Goal: Task Accomplishment & Management: Use online tool/utility

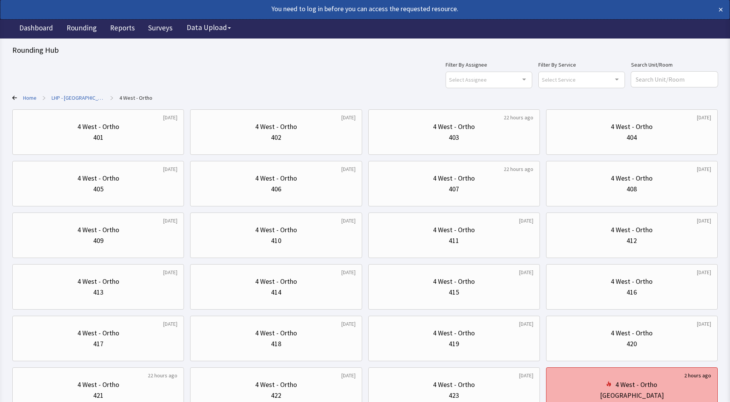
click at [624, 386] on div "4 West - Ortho" at bounding box center [636, 384] width 42 height 11
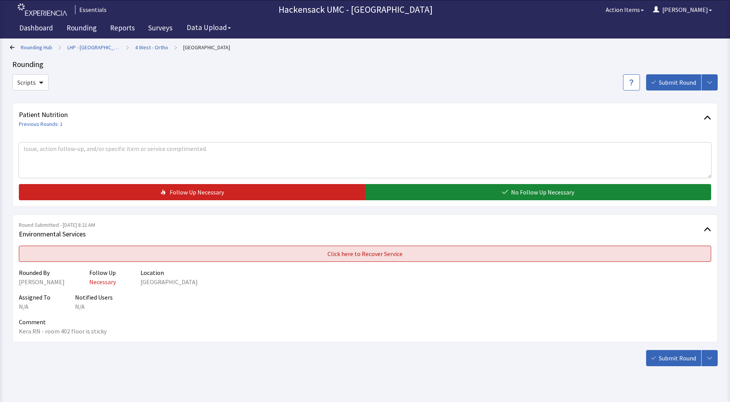
click at [387, 256] on span "Click here to Recover Service" at bounding box center [364, 253] width 75 height 9
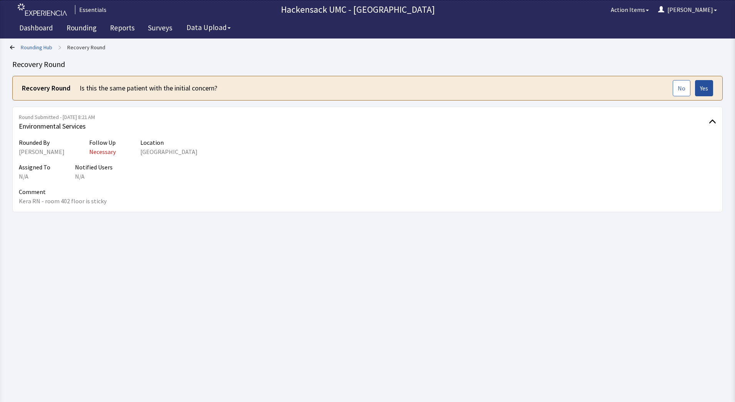
click at [705, 90] on span "Yes" at bounding box center [704, 87] width 8 height 9
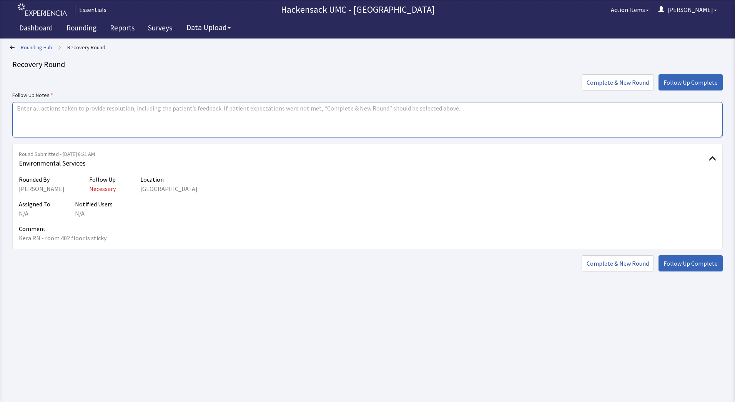
click at [198, 121] on textarea at bounding box center [367, 119] width 711 height 35
type textarea "Larry was sent to mop floor."
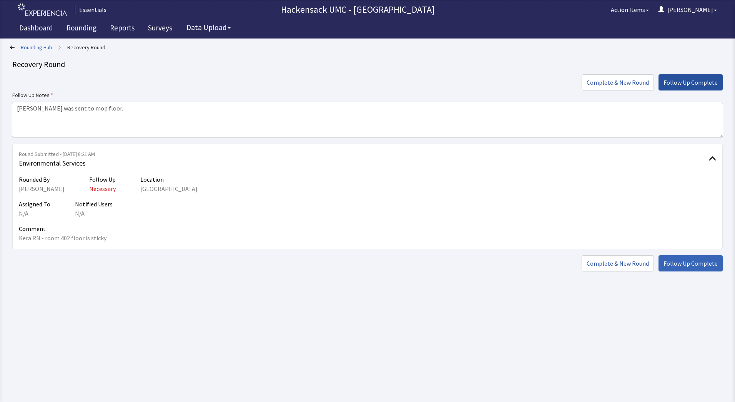
click at [683, 82] on span "Follow Up Complete" at bounding box center [691, 82] width 54 height 9
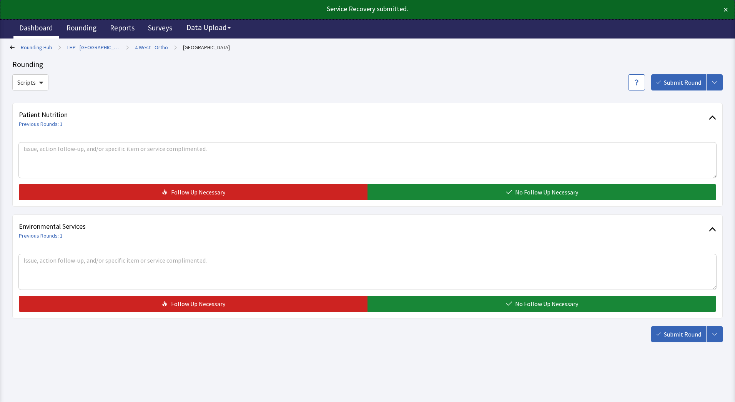
click at [37, 26] on link "Dashboard" at bounding box center [35, 28] width 45 height 19
